Goal: Transaction & Acquisition: Purchase product/service

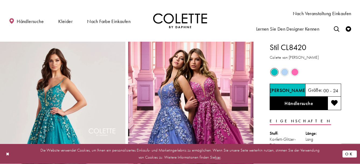
drag, startPoint x: 0, startPoint y: 0, endPoint x: 364, endPoint y: 130, distance: 386.2
click at [352, 150] on button "OK" at bounding box center [350, 153] width 14 height 7
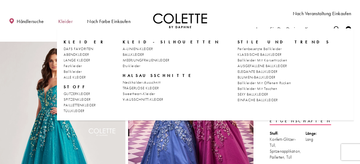
click at [68, 22] on font "Kleider" at bounding box center [65, 21] width 14 height 6
click at [64, 22] on font "Kleider" at bounding box center [65, 21] width 14 height 6
click at [81, 50] on font "DAFS FAVORITEN" at bounding box center [79, 48] width 30 height 5
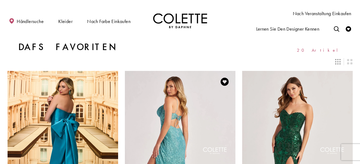
click at [170, 123] on img "Besuchen Sie die Seite Colette by Daphne Style Nr. CL8405" at bounding box center [180, 151] width 111 height 161
